Goal: Information Seeking & Learning: Learn about a topic

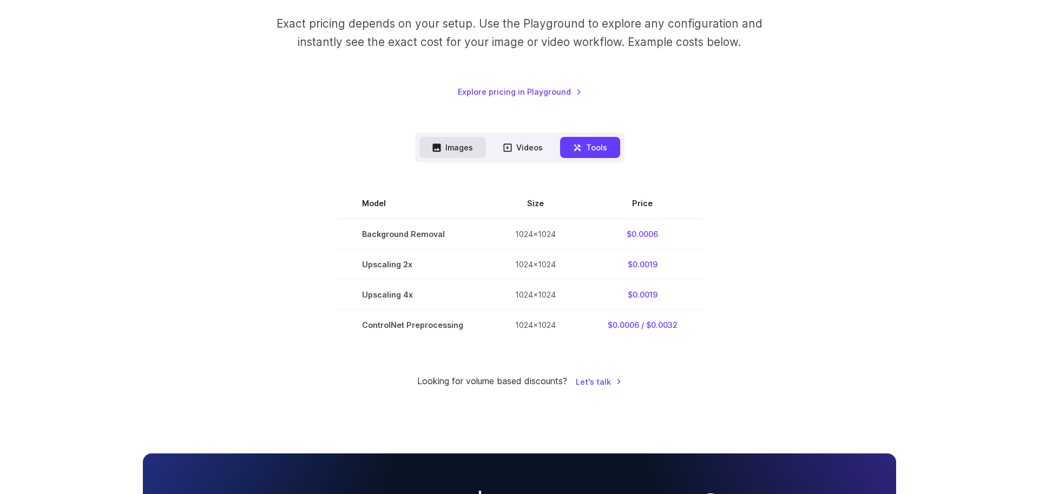
click at [450, 146] on button "Images" at bounding box center [452, 147] width 67 height 21
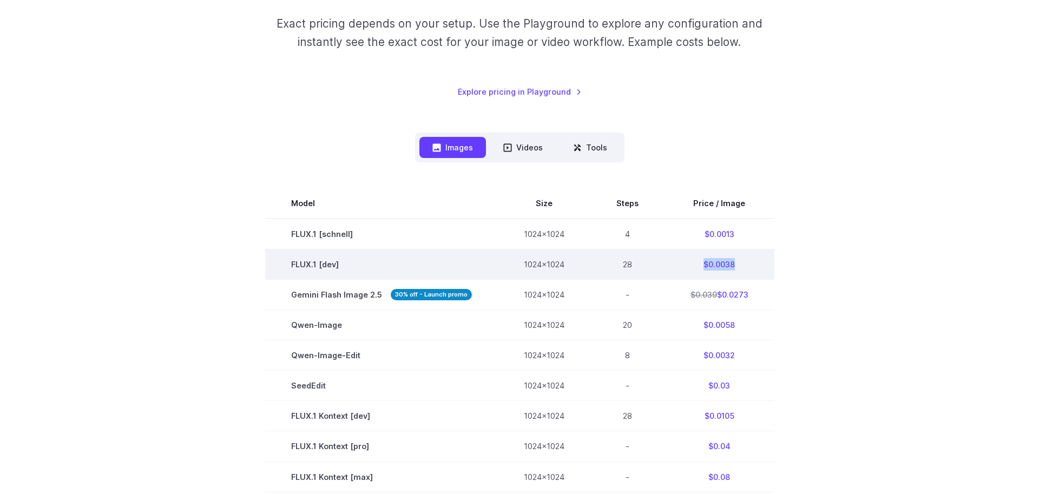
drag, startPoint x: 741, startPoint y: 265, endPoint x: 678, endPoint y: 265, distance: 62.2
click at [690, 265] on td "$0.0038" at bounding box center [719, 264] width 110 height 30
click at [745, 265] on td "$0.0038" at bounding box center [719, 264] width 110 height 30
drag, startPoint x: 742, startPoint y: 264, endPoint x: 691, endPoint y: 264, distance: 50.3
click at [691, 264] on td "$0.0038" at bounding box center [719, 264] width 110 height 30
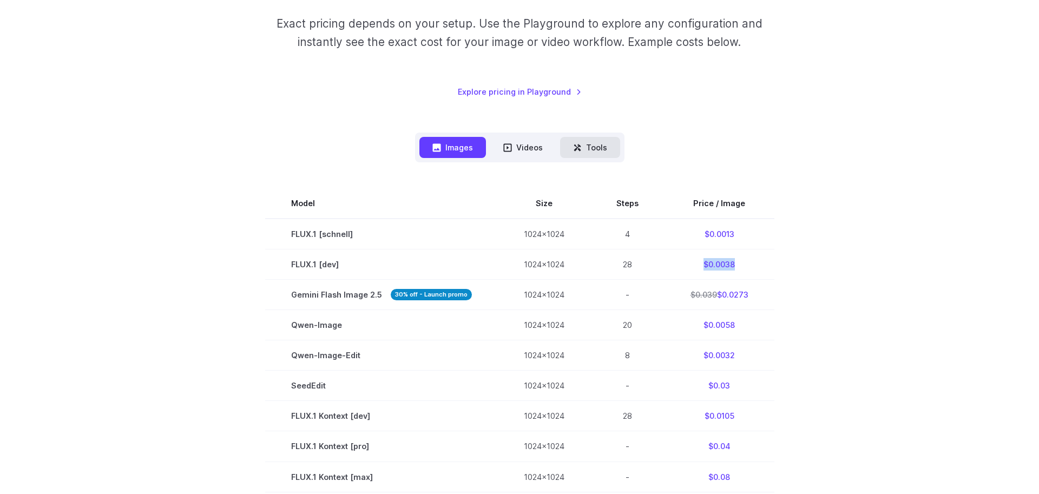
click at [600, 150] on button "Tools" at bounding box center [590, 147] width 60 height 21
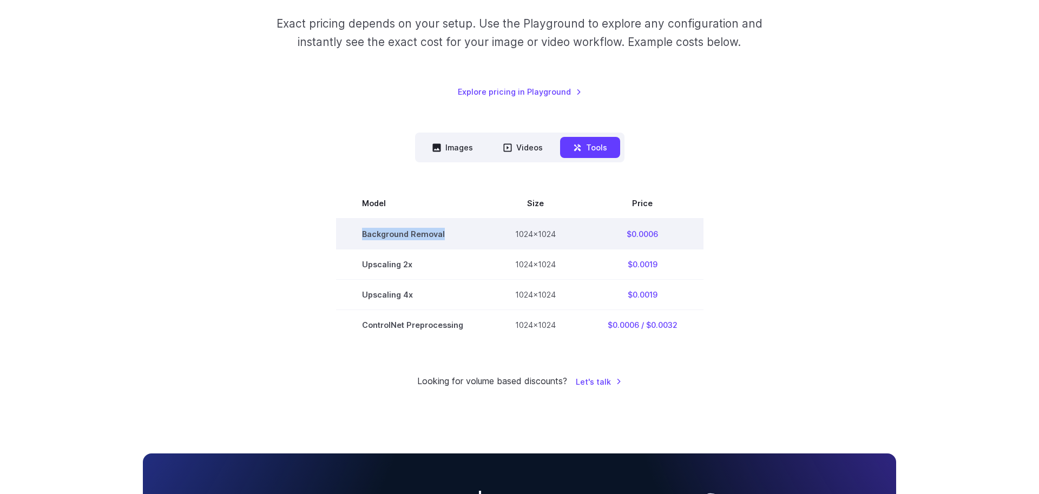
drag, startPoint x: 357, startPoint y: 235, endPoint x: 442, endPoint y: 232, distance: 85.0
click at [442, 232] on td "Background Removal" at bounding box center [412, 234] width 153 height 31
drag, startPoint x: 625, startPoint y: 232, endPoint x: 688, endPoint y: 232, distance: 62.7
click at [688, 232] on td "$0.0006" at bounding box center [642, 234] width 122 height 31
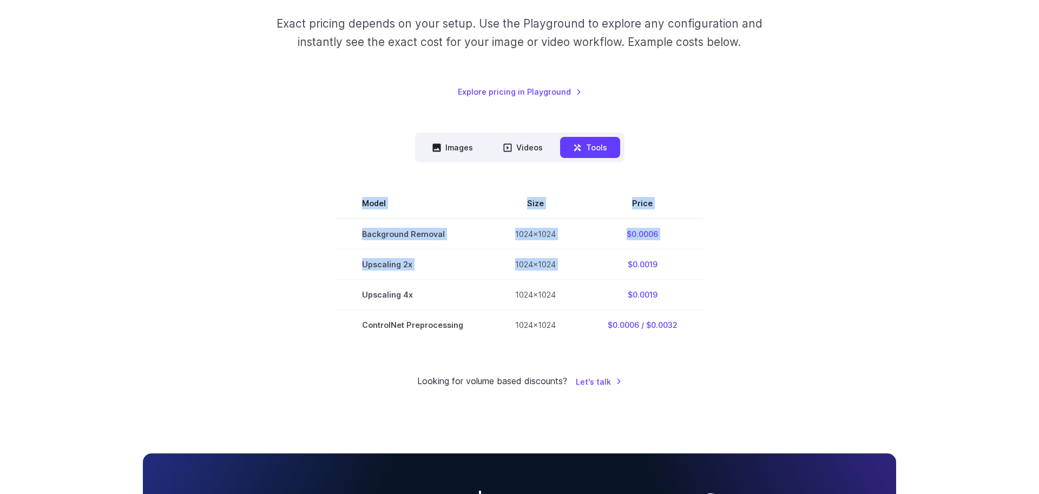
drag, startPoint x: 622, startPoint y: 264, endPoint x: 716, endPoint y: 264, distance: 93.6
click at [716, 264] on section "Model Size Price Background Removal 1024x1024 $0.0006 Upscaling 2x 1024x1024 $0…" at bounding box center [519, 263] width 753 height 151
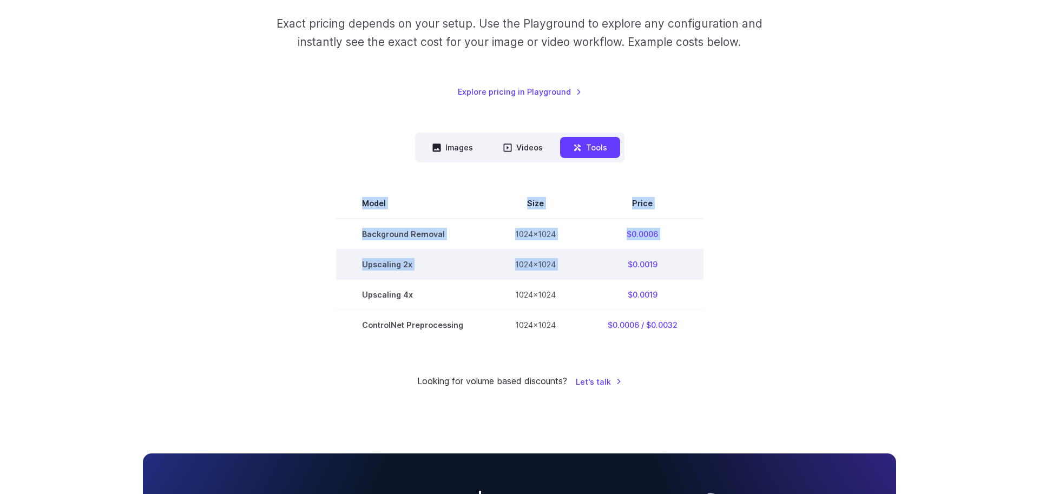
click at [660, 260] on td "$0.0019" at bounding box center [642, 264] width 122 height 30
